Goal: Task Accomplishment & Management: Manage account settings

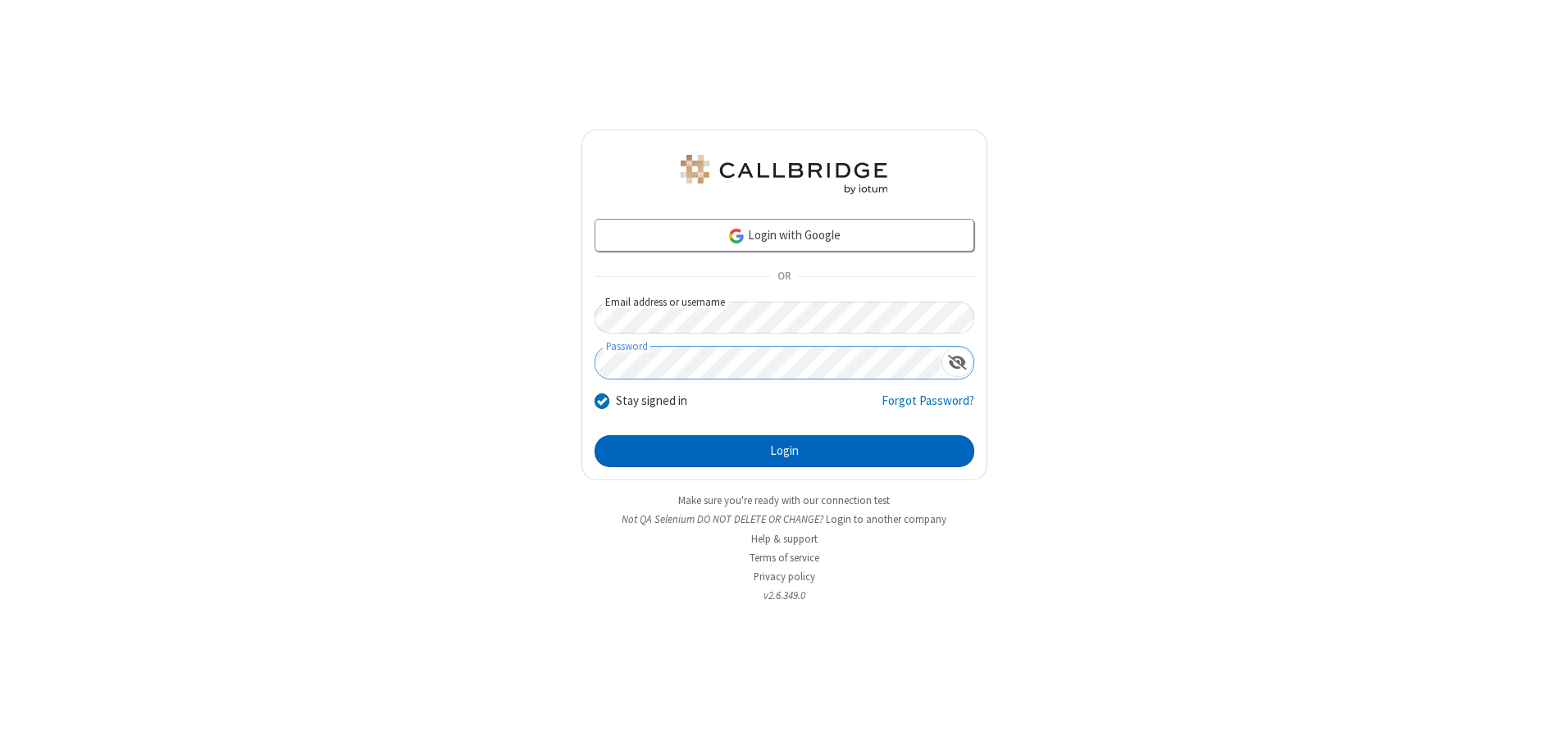
click at [784, 451] on button "Login" at bounding box center [784, 451] width 380 height 33
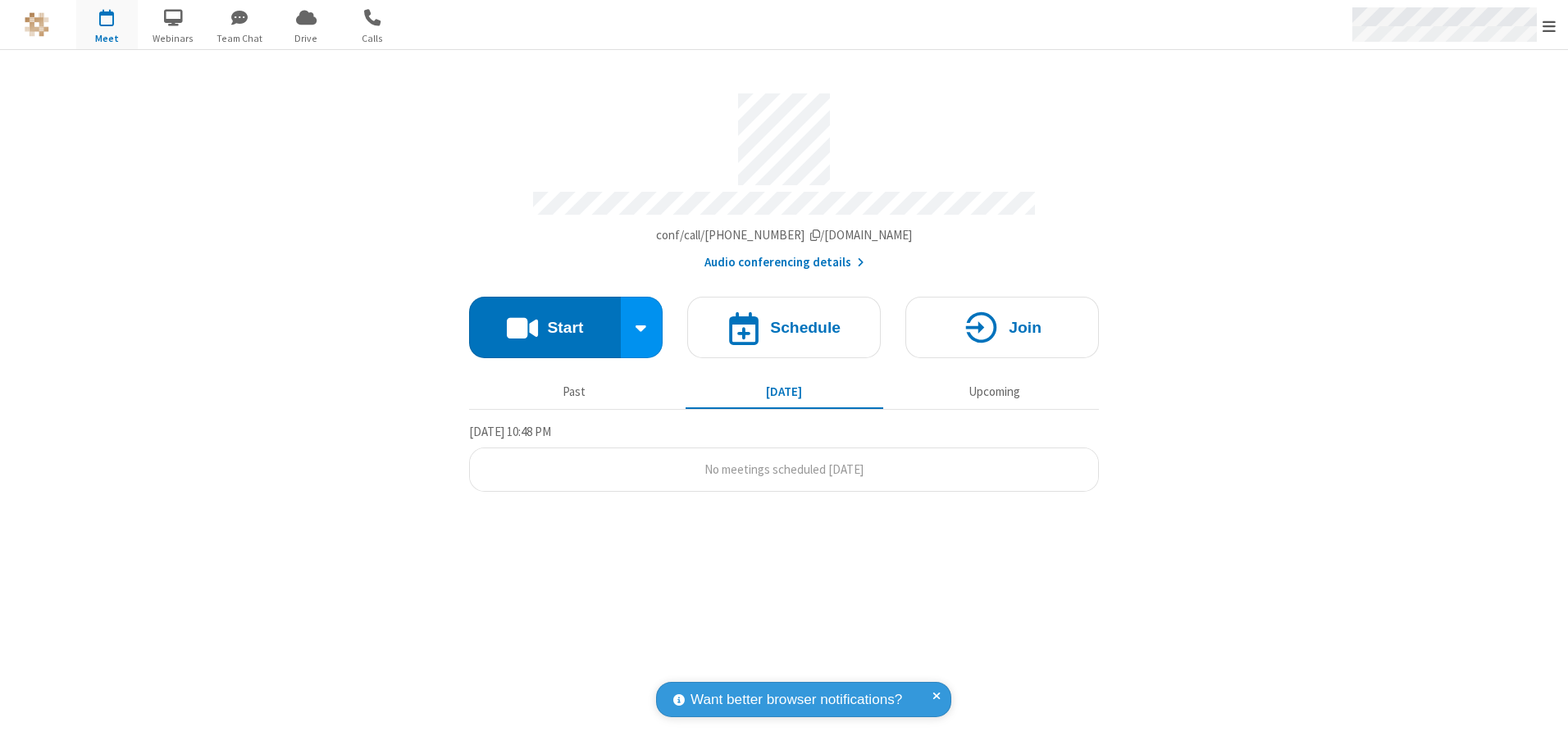
click at [1549, 25] on span "Open menu" at bounding box center [1549, 26] width 13 height 16
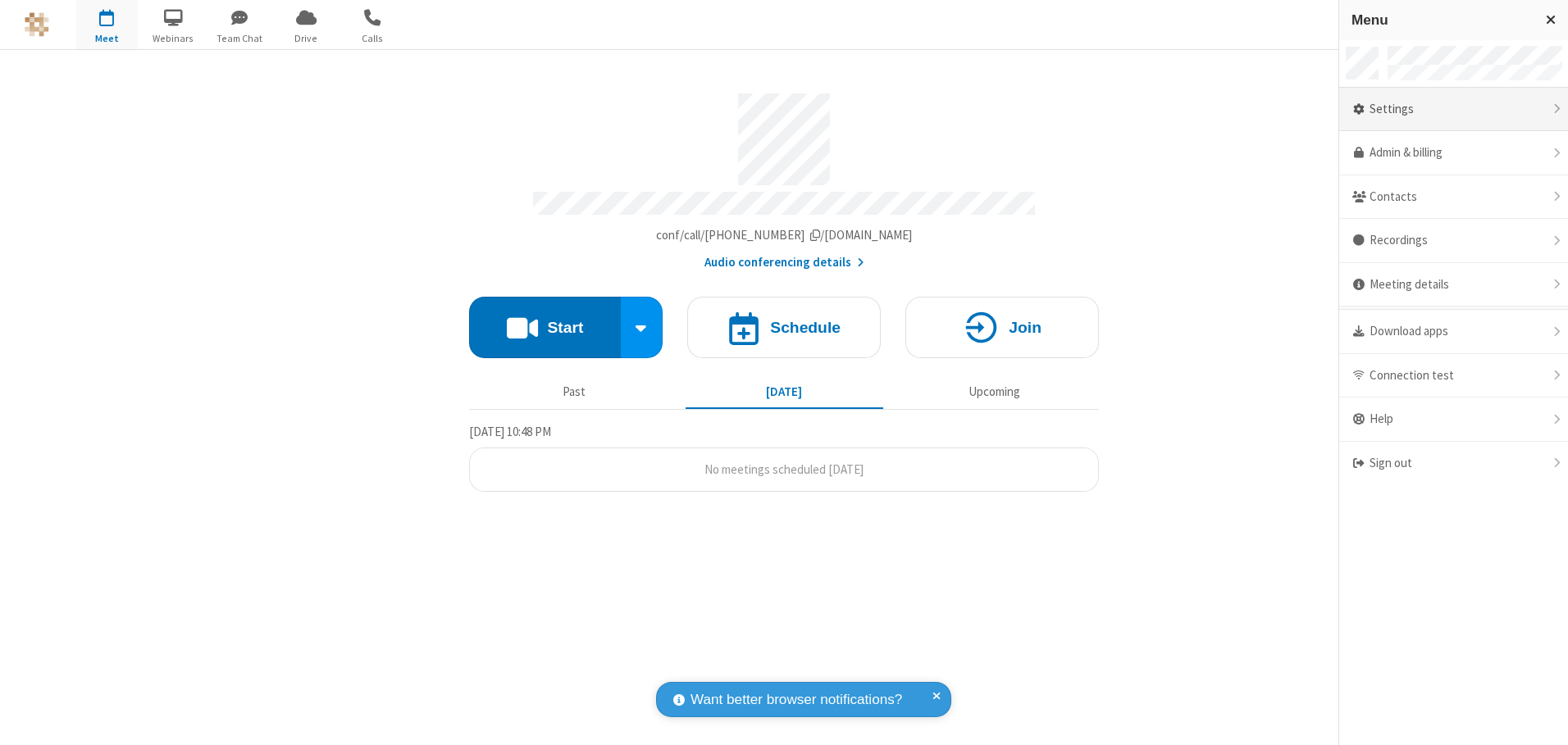
click at [1453, 109] on div "Settings" at bounding box center [1453, 110] width 228 height 44
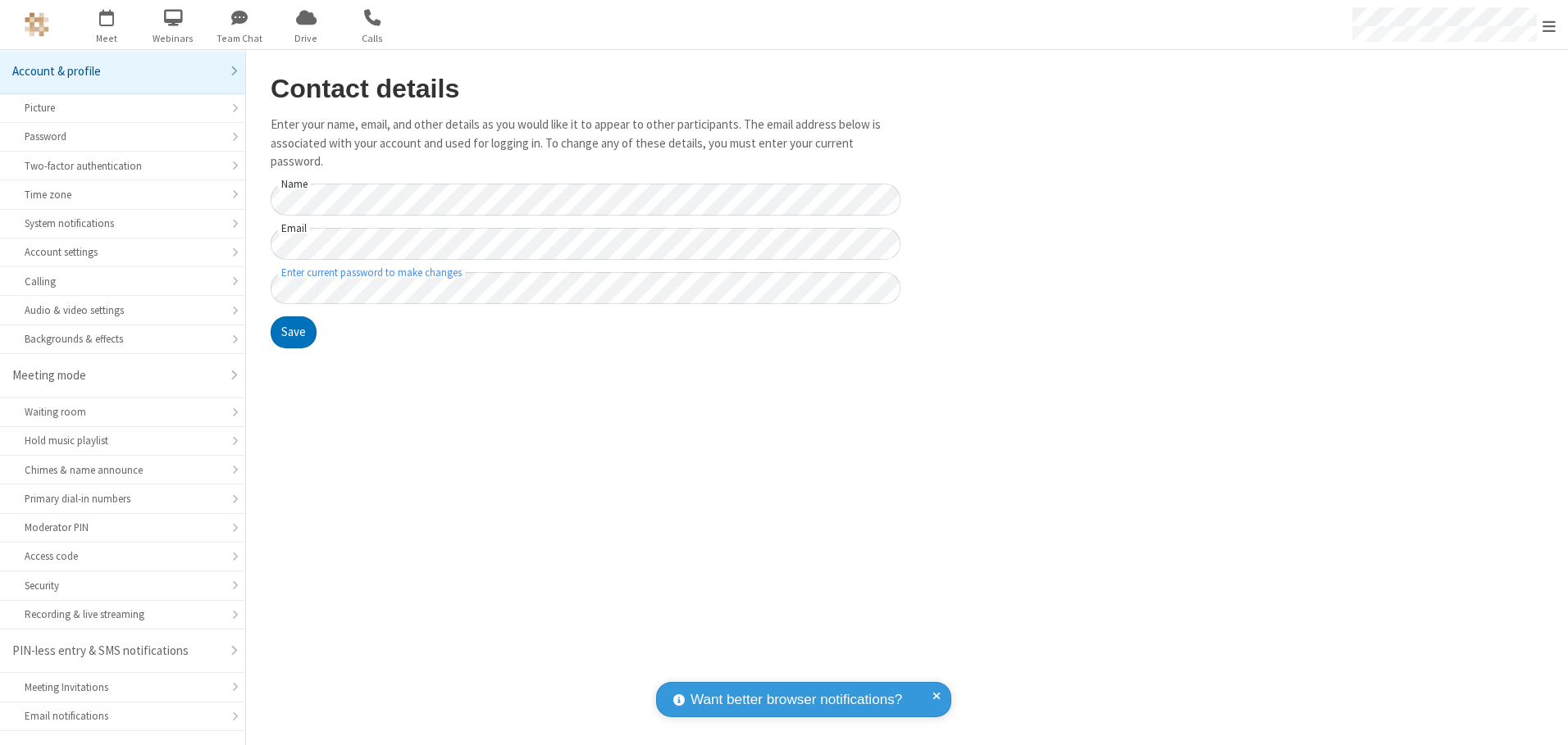
scroll to position [29, 0]
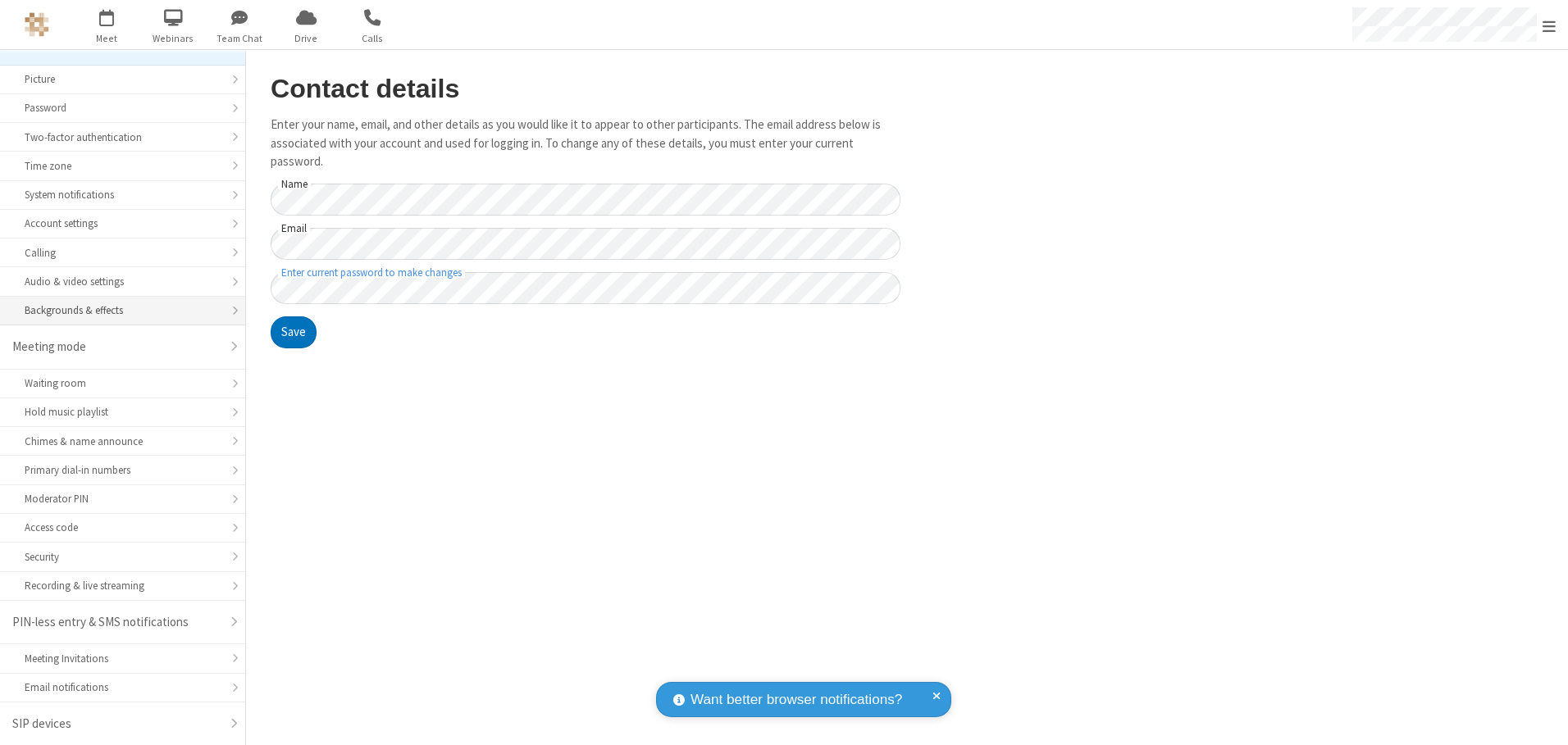
click at [116, 311] on div "Backgrounds & effects" at bounding box center [122, 310] width 196 height 15
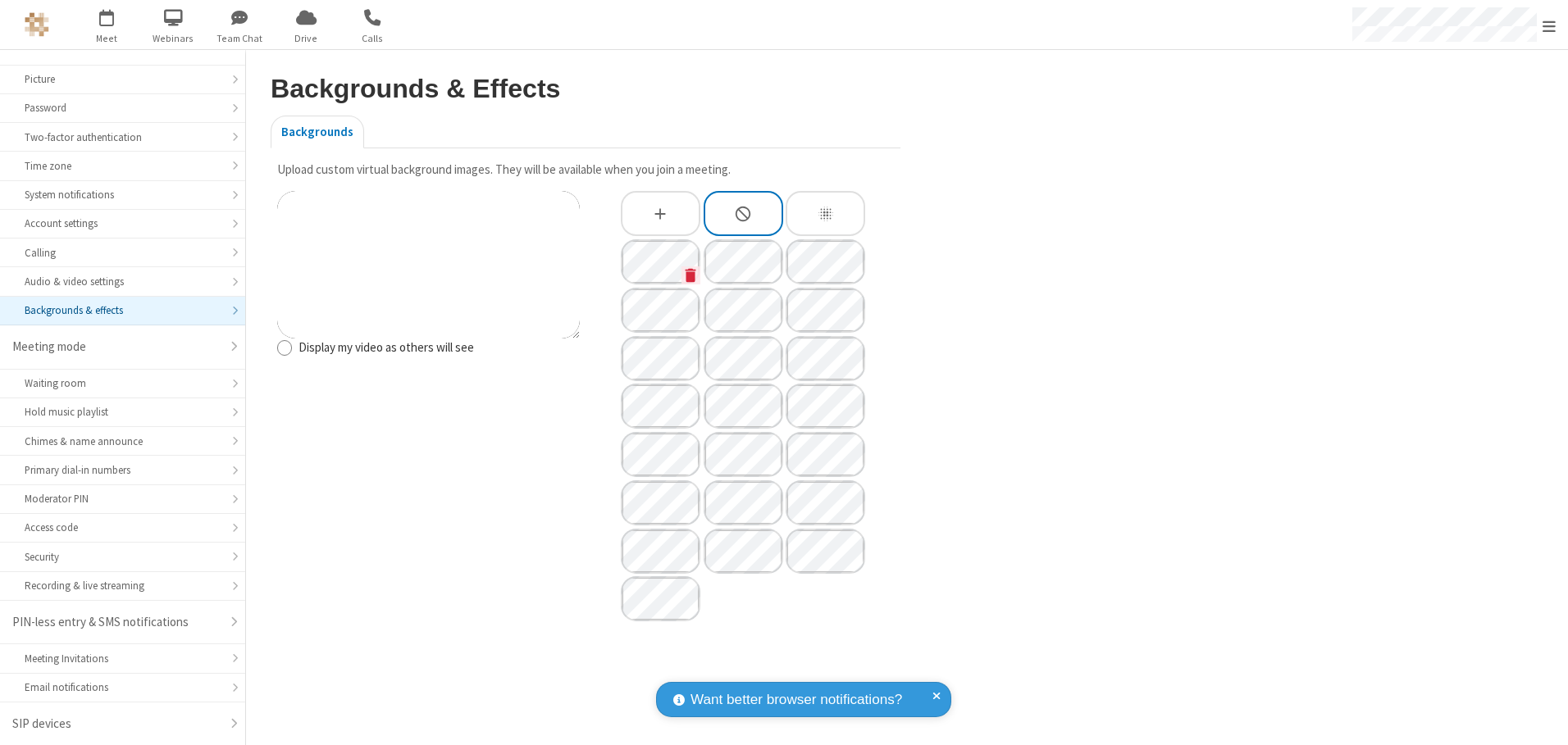
click at [691, 275] on icon "Custom Background" at bounding box center [691, 275] width 11 height 14
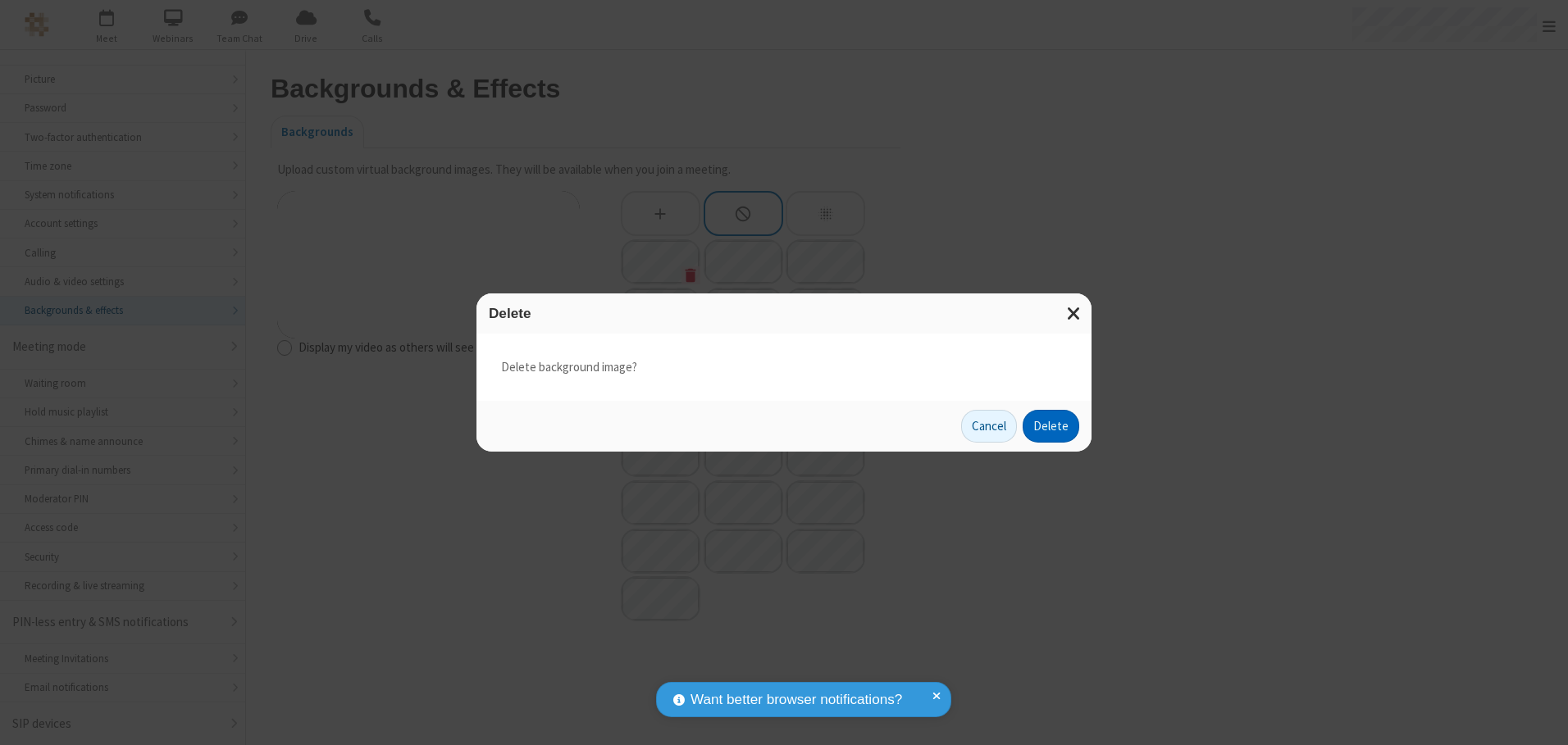
click at [1051, 426] on button "Delete" at bounding box center [1050, 426] width 56 height 33
